Goal: Transaction & Acquisition: Subscribe to service/newsletter

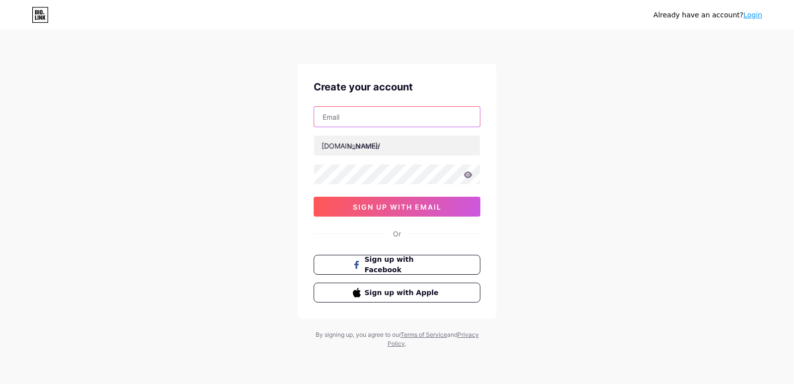
click at [347, 114] on input "text" at bounding box center [397, 117] width 166 height 20
type input "[EMAIL_ADDRESS][DOMAIN_NAME]"
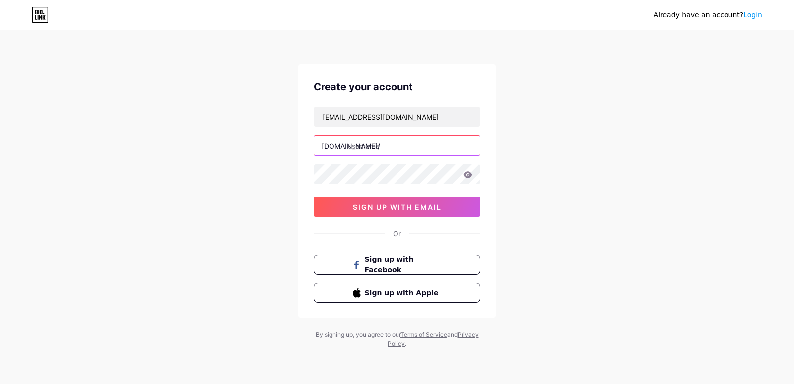
click at [376, 148] on input "text" at bounding box center [397, 146] width 166 height 20
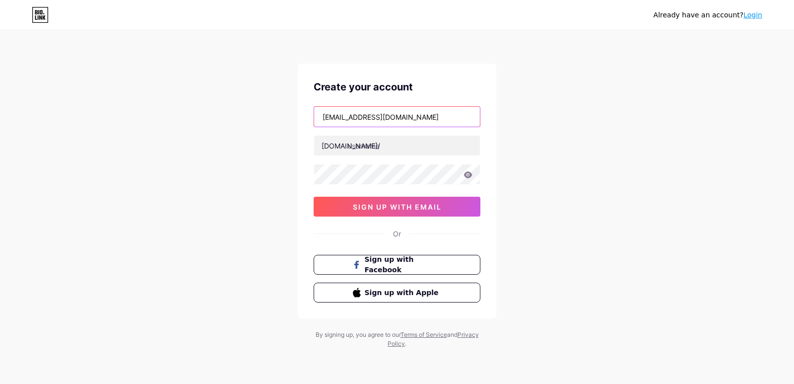
drag, startPoint x: 354, startPoint y: 115, endPoint x: 282, endPoint y: 108, distance: 72.8
click at [282, 108] on div "Already have an account? Login Create your account drshekharseo01@gmail.com bio…" at bounding box center [397, 190] width 794 height 380
drag, startPoint x: 355, startPoint y: 115, endPoint x: 307, endPoint y: 115, distance: 48.2
click at [307, 115] on div "Create your account drshekharseo01@gmail.com bio.link/ sign up with email Or Si…" at bounding box center [397, 191] width 199 height 255
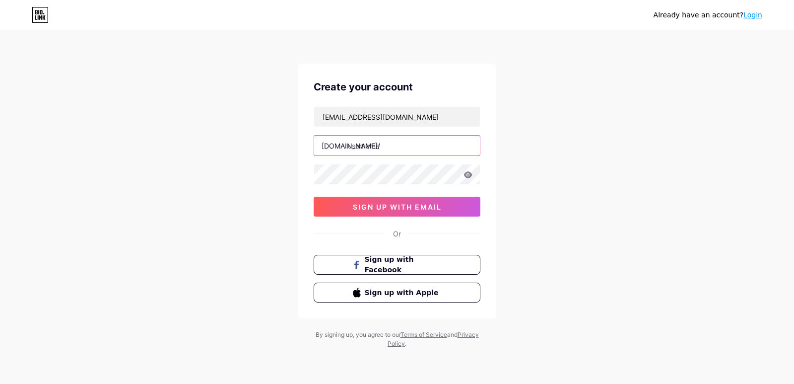
click at [382, 145] on input "text" at bounding box center [397, 146] width 166 height 20
paste input "drshekhar"
type input "drshekhar"
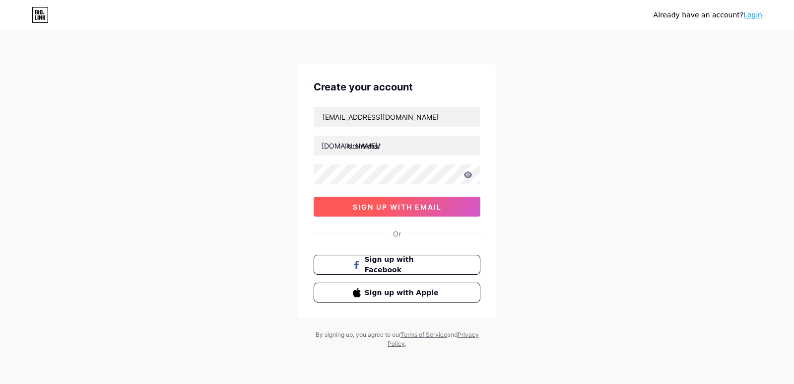
click at [398, 205] on span "sign up with email" at bounding box center [397, 207] width 89 height 8
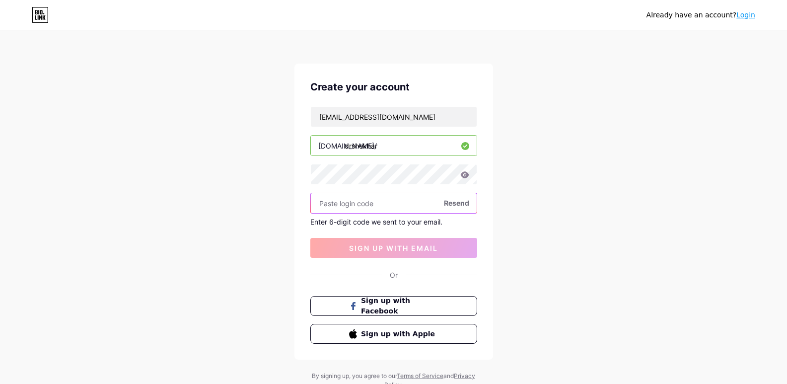
paste input "803214"
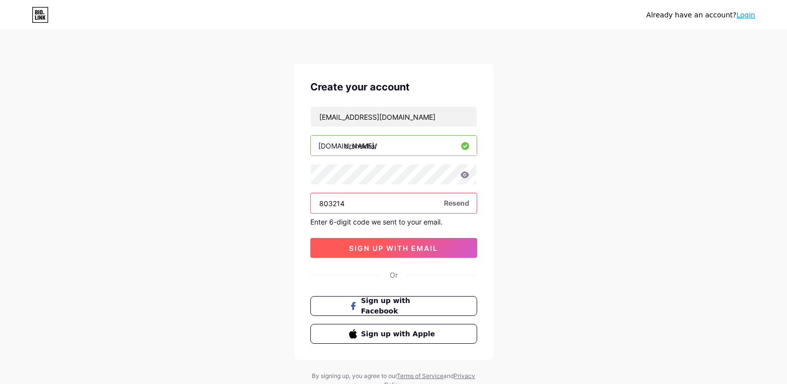
type input "803214"
click at [372, 249] on span "sign up with email" at bounding box center [393, 248] width 89 height 8
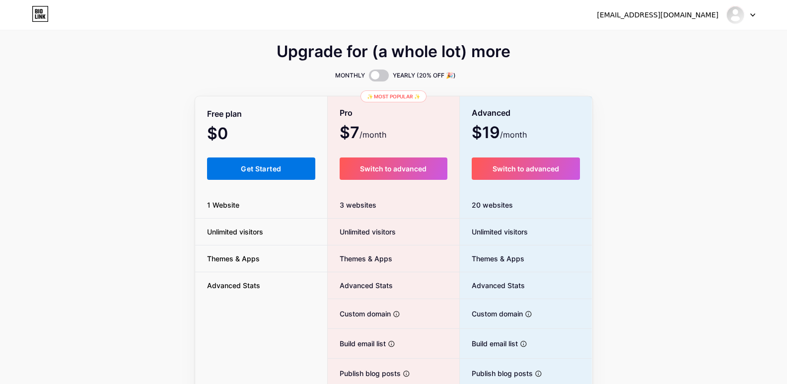
click at [253, 171] on span "Get Started" at bounding box center [261, 168] width 40 height 8
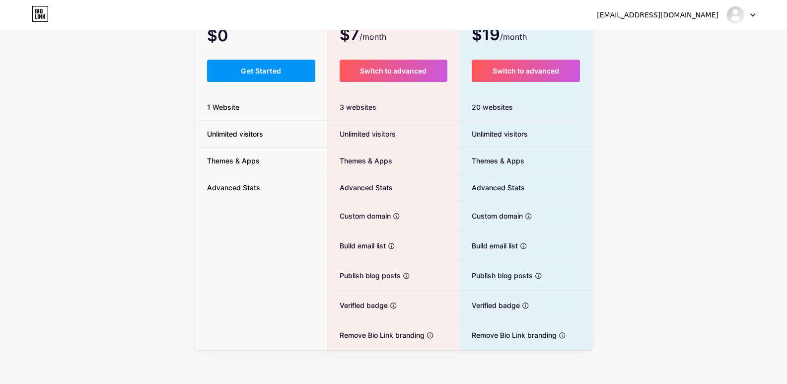
scroll to position [99, 0]
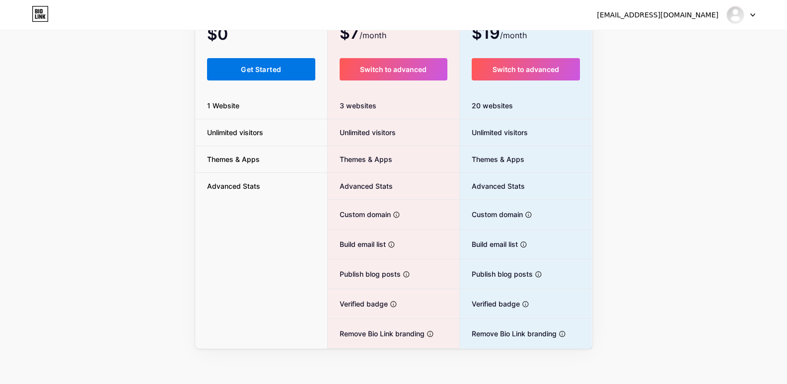
click at [263, 72] on span "Get Started" at bounding box center [261, 69] width 40 height 8
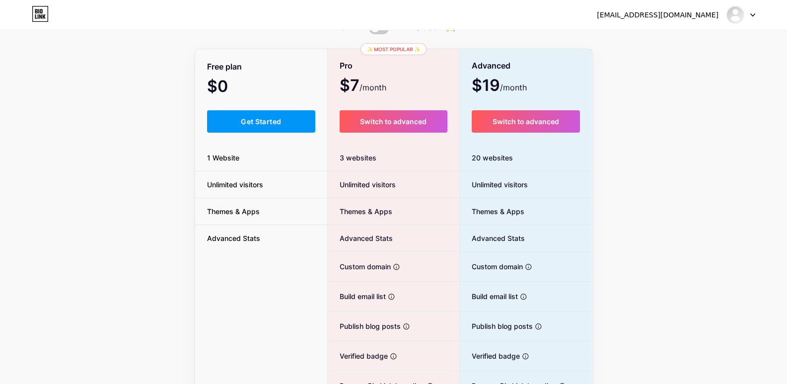
scroll to position [0, 0]
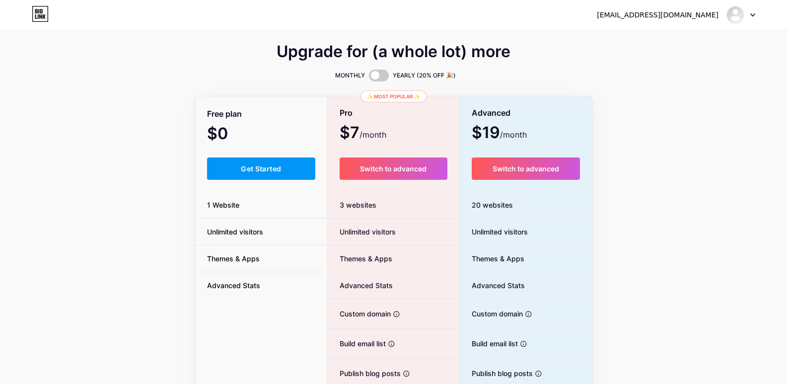
click at [250, 133] on span "$0 /month" at bounding box center [231, 135] width 48 height 14
click at [378, 70] on span at bounding box center [379, 75] width 20 height 12
click at [369, 78] on input "checkbox" at bounding box center [369, 78] width 0 height 0
click at [256, 170] on span "Get Started" at bounding box center [261, 168] width 40 height 8
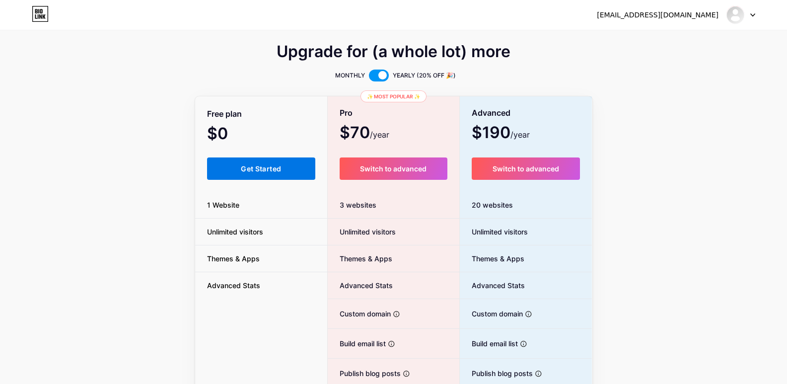
click at [256, 170] on span "Get Started" at bounding box center [261, 168] width 40 height 8
click at [233, 161] on button "Get Started" at bounding box center [261, 168] width 109 height 22
click at [234, 161] on button "Get Started" at bounding box center [261, 168] width 109 height 22
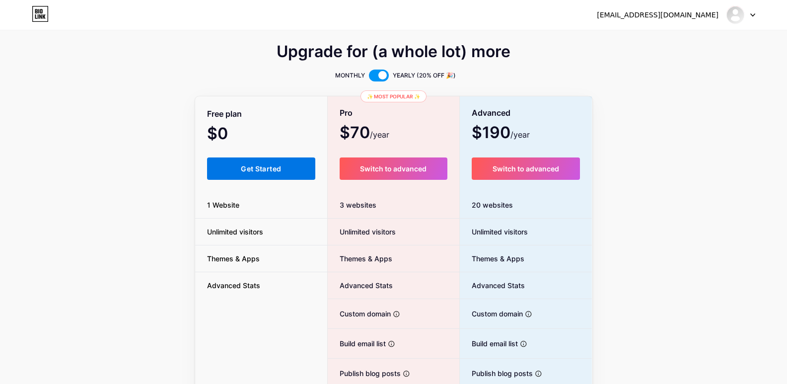
click at [245, 168] on span "Get Started" at bounding box center [261, 168] width 40 height 8
drag, startPoint x: 245, startPoint y: 168, endPoint x: 251, endPoint y: 177, distance: 10.3
click at [251, 177] on button "Get Started" at bounding box center [261, 168] width 109 height 22
click at [221, 134] on span "$0 /year" at bounding box center [227, 135] width 40 height 14
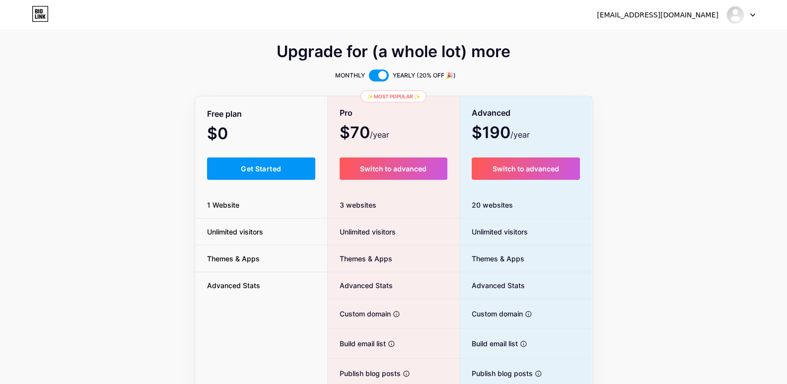
click at [241, 202] on span "1 Website" at bounding box center [223, 205] width 56 height 10
click at [730, 20] on img at bounding box center [735, 15] width 16 height 16
click at [661, 42] on link "Dashboard" at bounding box center [692, 40] width 123 height 27
click at [672, 44] on link "Dashboard" at bounding box center [692, 40] width 123 height 27
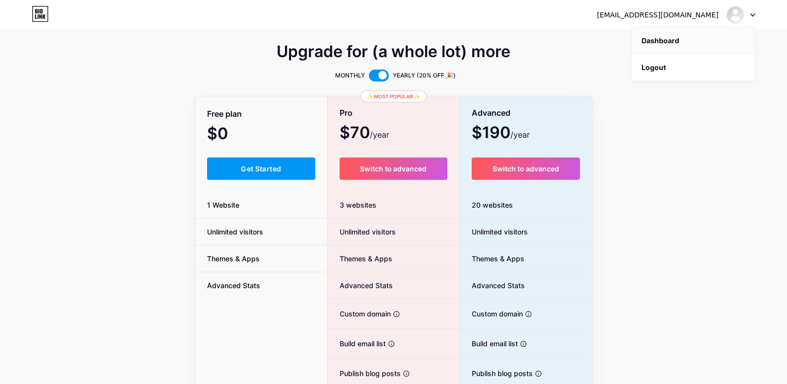
click at [672, 44] on link "Dashboard" at bounding box center [692, 40] width 123 height 27
click at [276, 170] on span "Get Started" at bounding box center [261, 168] width 40 height 8
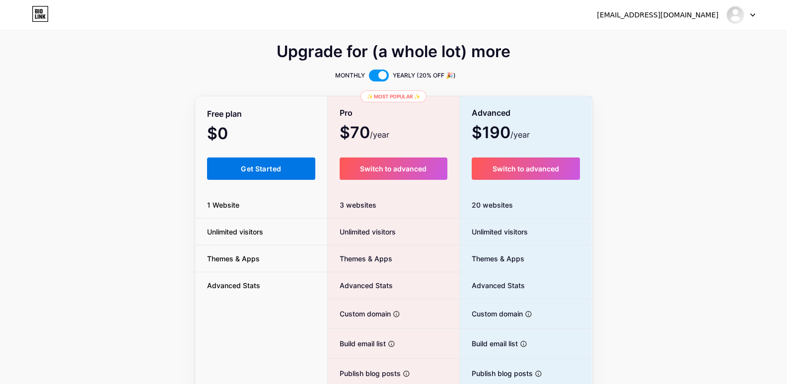
click at [276, 170] on span "Get Started" at bounding box center [261, 168] width 40 height 8
